Goal: Communication & Community: Share content

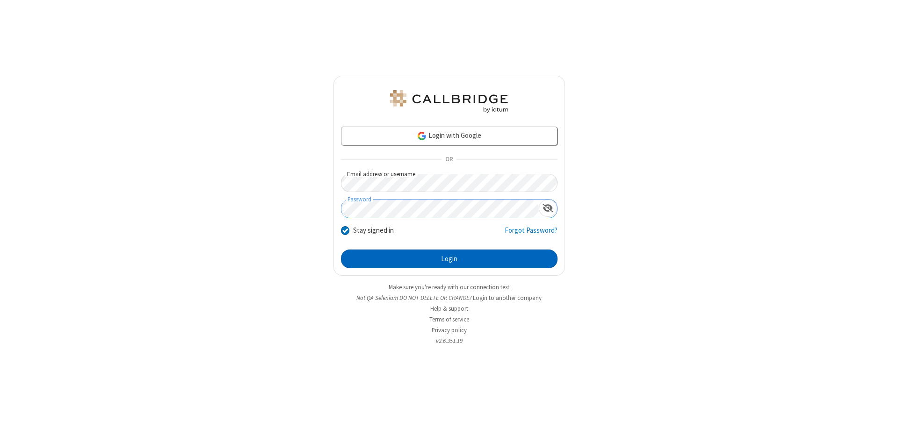
click at [449, 259] on button "Login" at bounding box center [449, 259] width 217 height 19
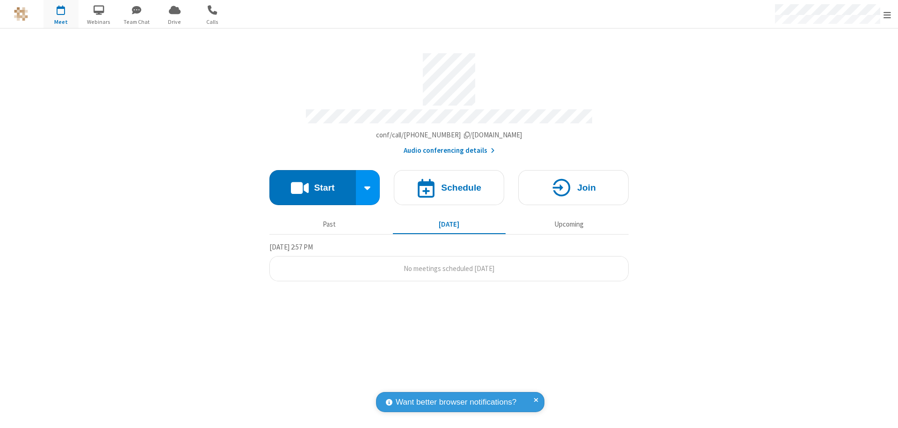
click at [312, 183] on button "Start" at bounding box center [312, 187] width 87 height 35
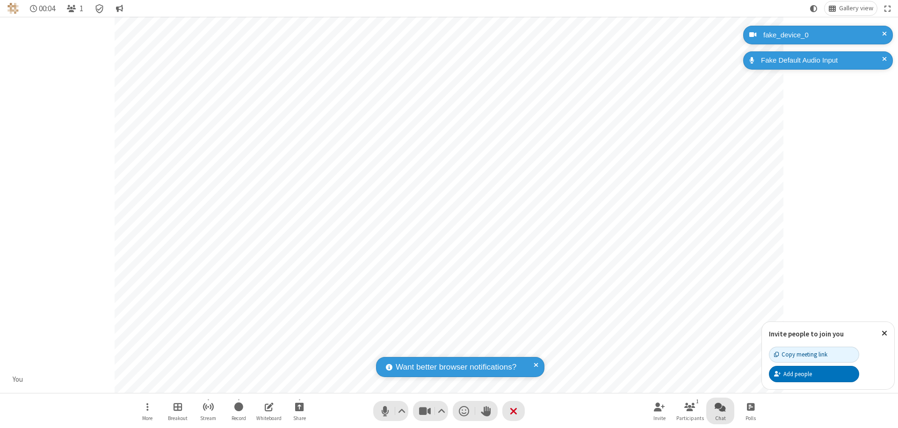
click at [720, 407] on span "Open chat" at bounding box center [720, 407] width 11 height 12
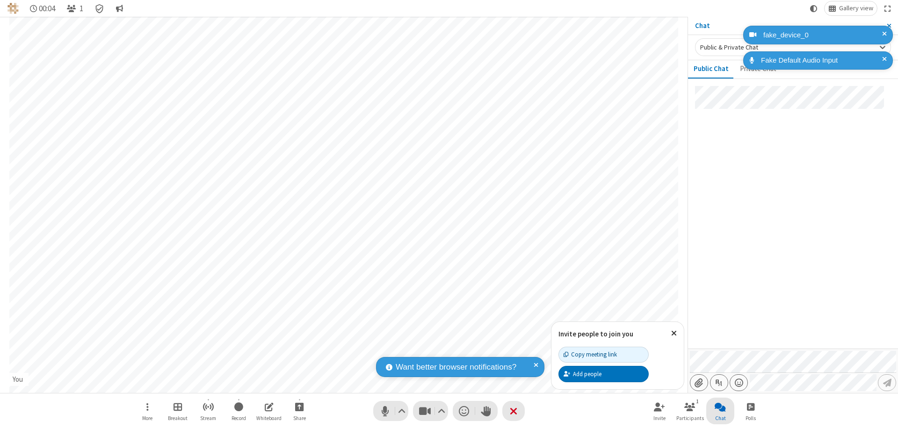
type input "C:\fakepath\doc_test.docx"
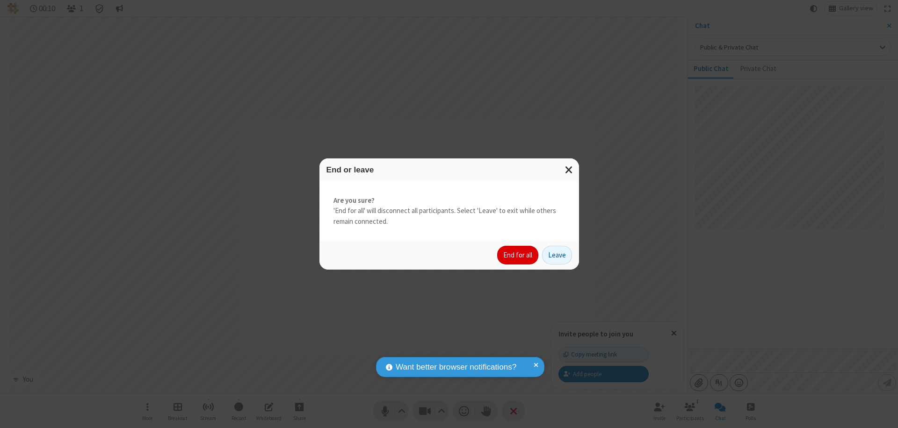
click at [518, 255] on button "End for all" at bounding box center [517, 255] width 41 height 19
